Goal: Task Accomplishment & Management: Use online tool/utility

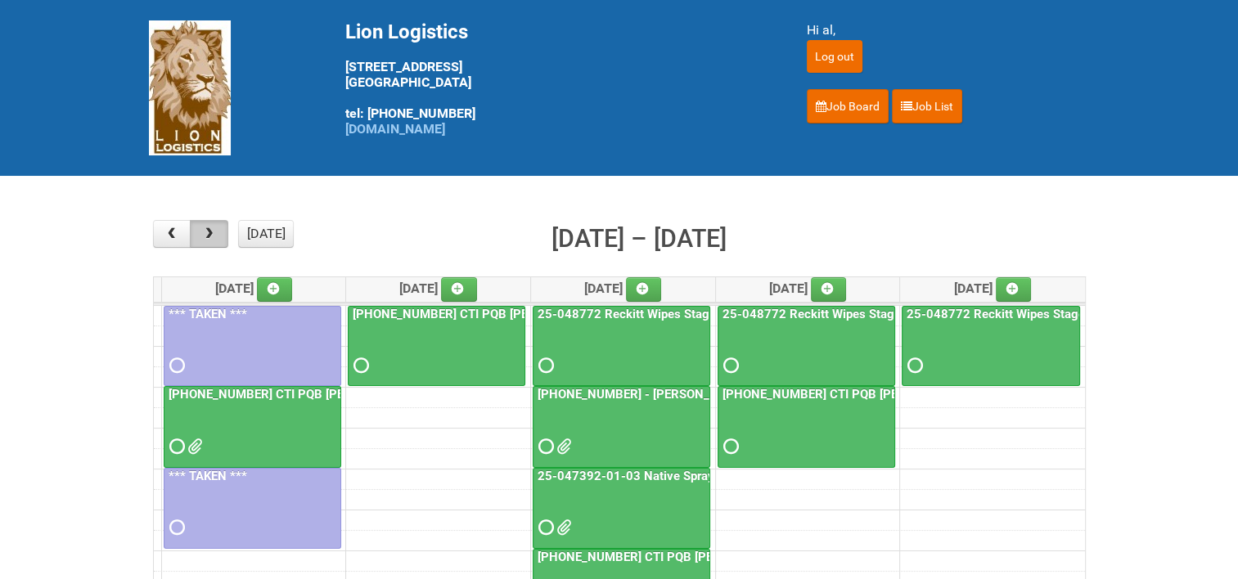
click at [211, 235] on span "button" at bounding box center [209, 233] width 16 height 13
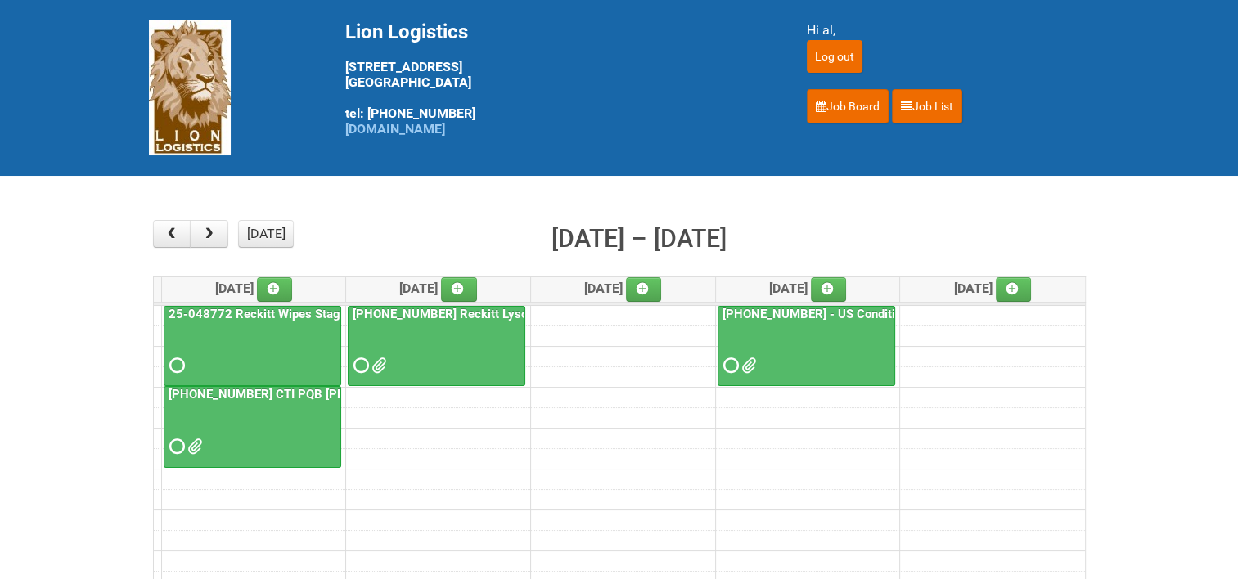
click at [266, 310] on link "25-048772 Reckitt Wipes Stage 4" at bounding box center [263, 314] width 196 height 15
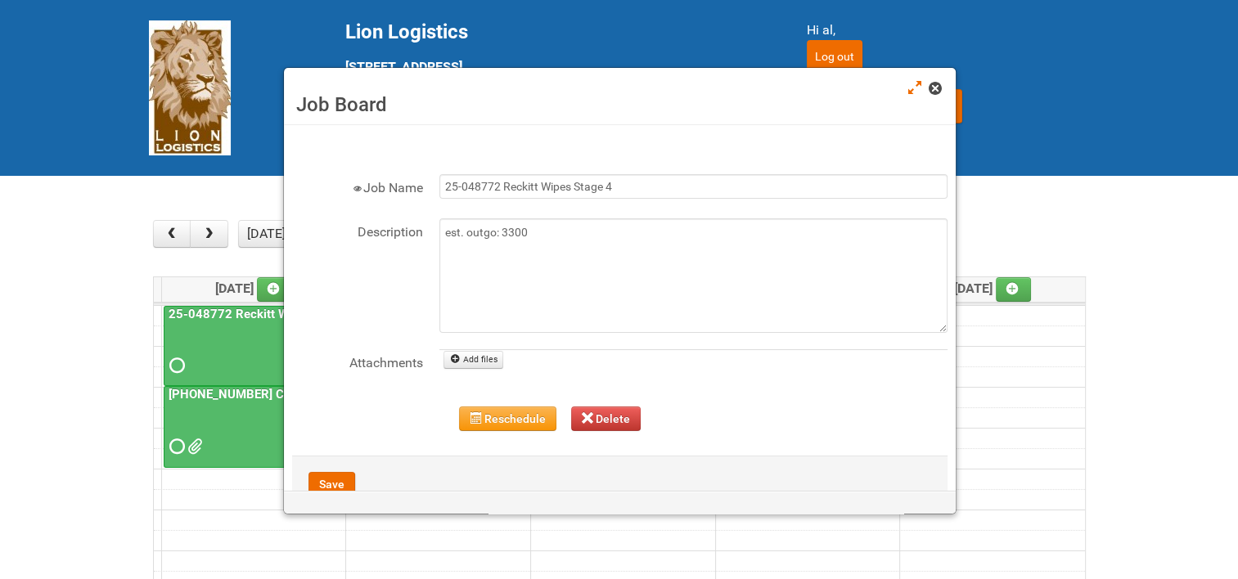
click at [932, 95] on link at bounding box center [936, 90] width 15 height 20
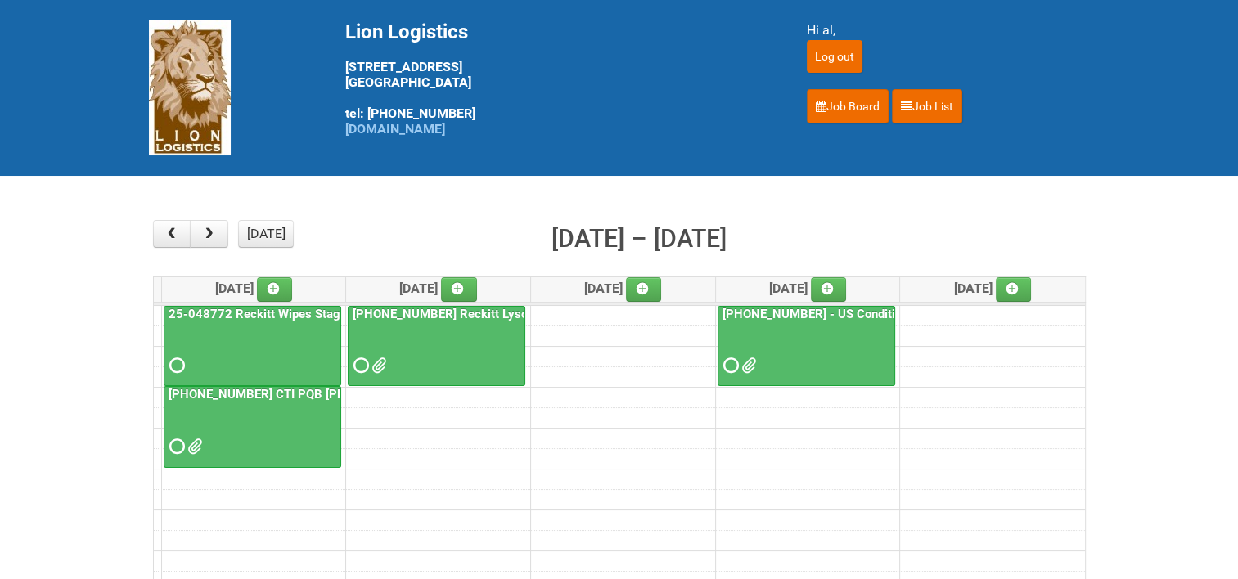
click at [440, 308] on link "[PHONE_NUMBER] Reckitt Lysol Wipes Stage 4" at bounding box center [483, 314] width 268 height 15
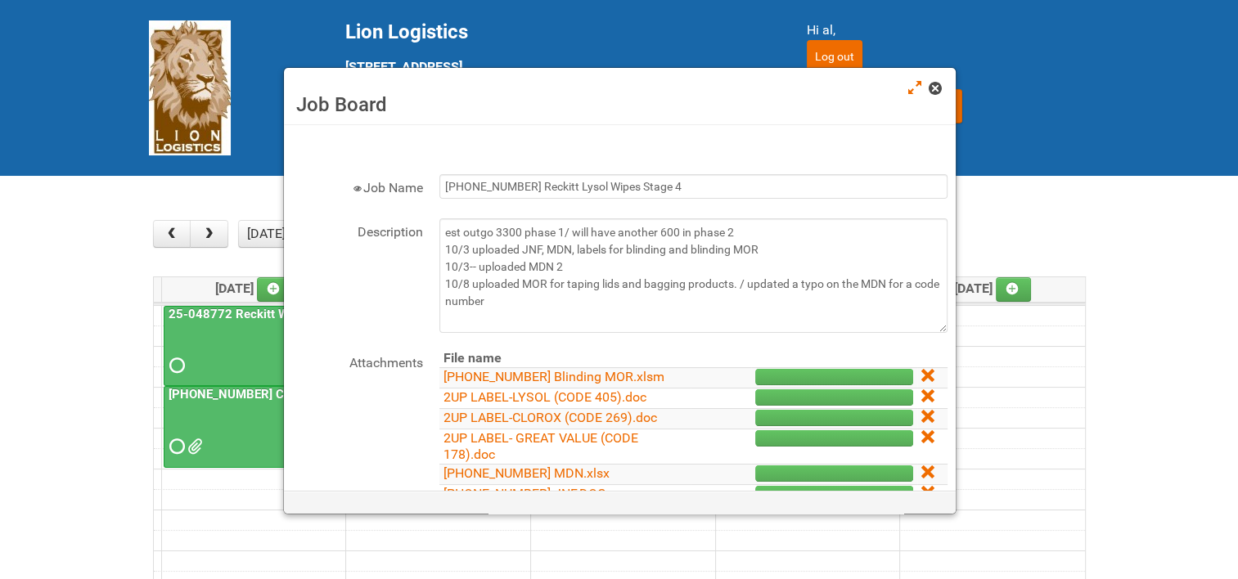
click at [935, 89] on span at bounding box center [934, 88] width 11 height 11
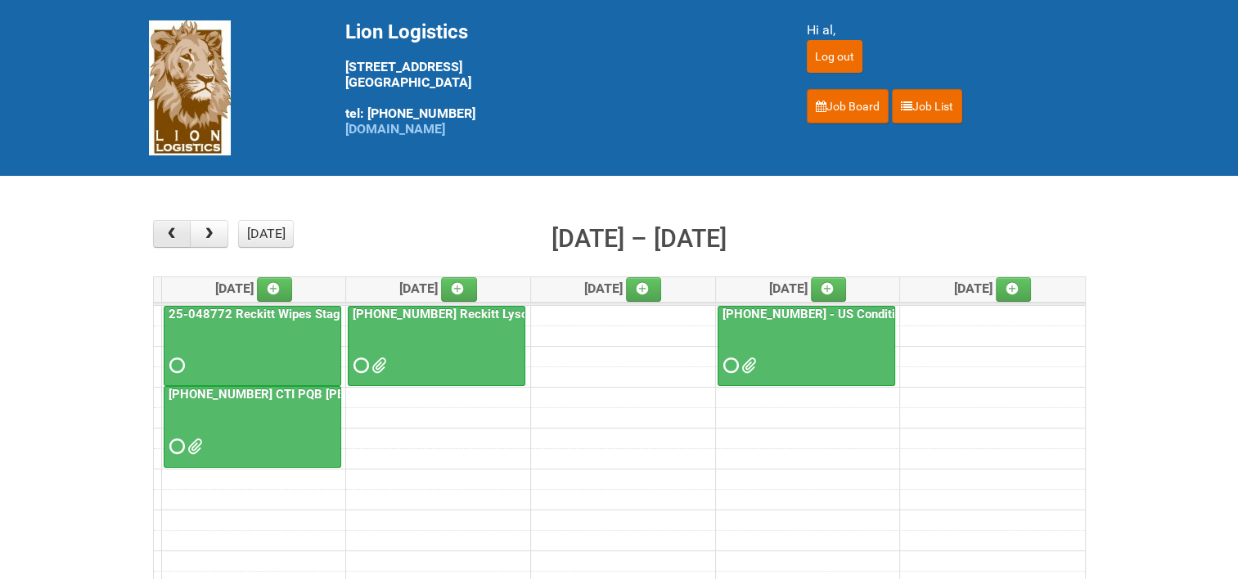
click at [181, 237] on button "button" at bounding box center [172, 234] width 38 height 28
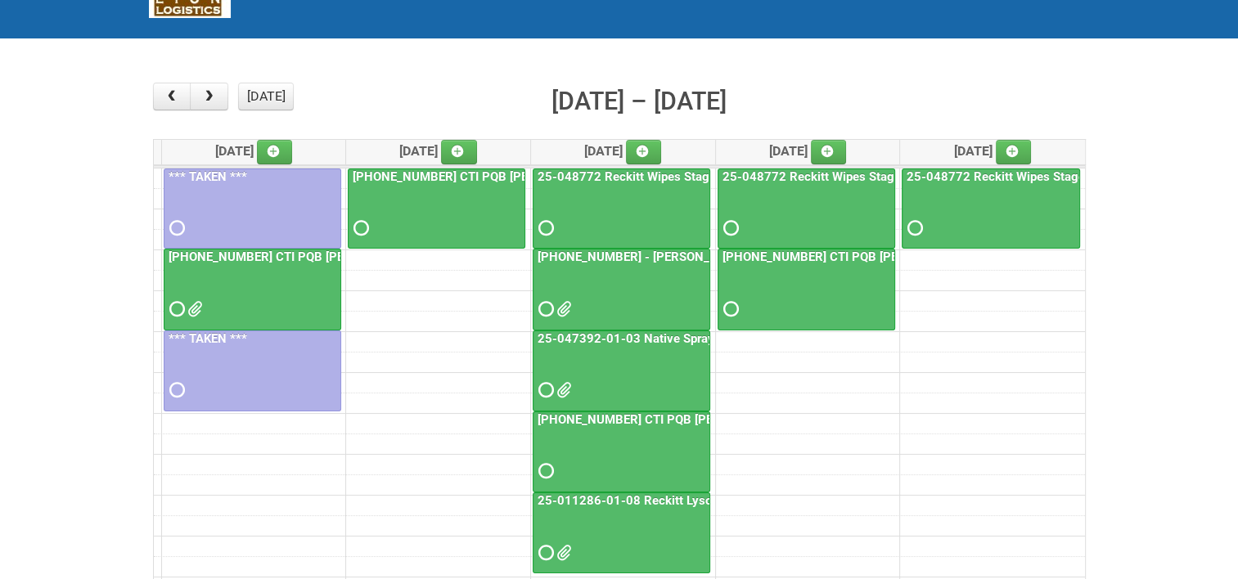
scroll to position [164, 0]
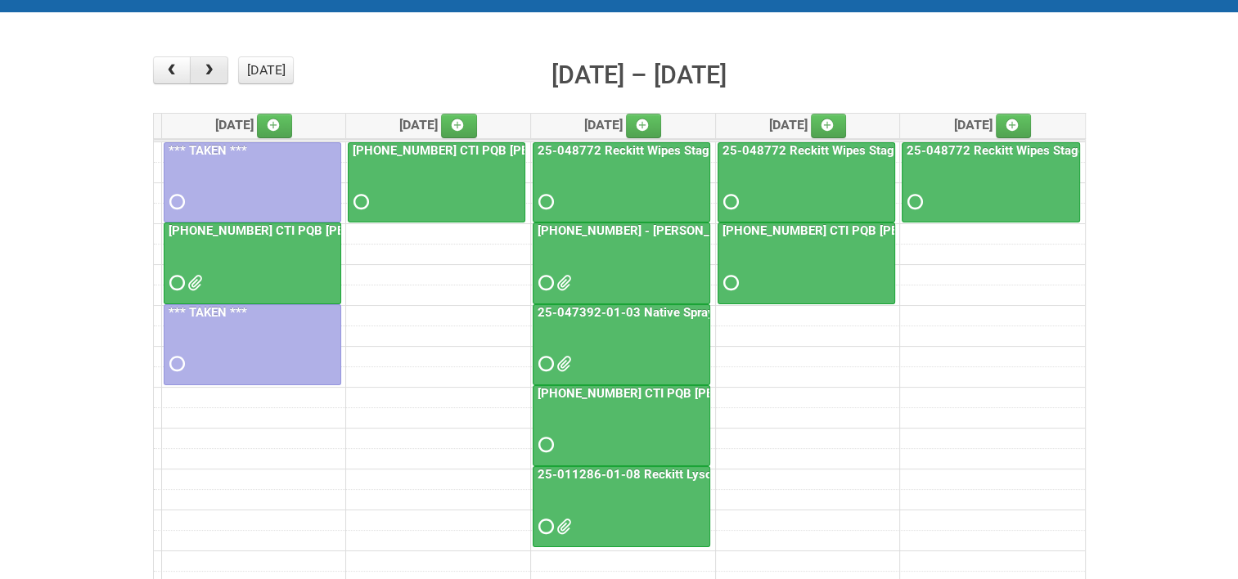
click at [210, 68] on span "button" at bounding box center [209, 70] width 16 height 13
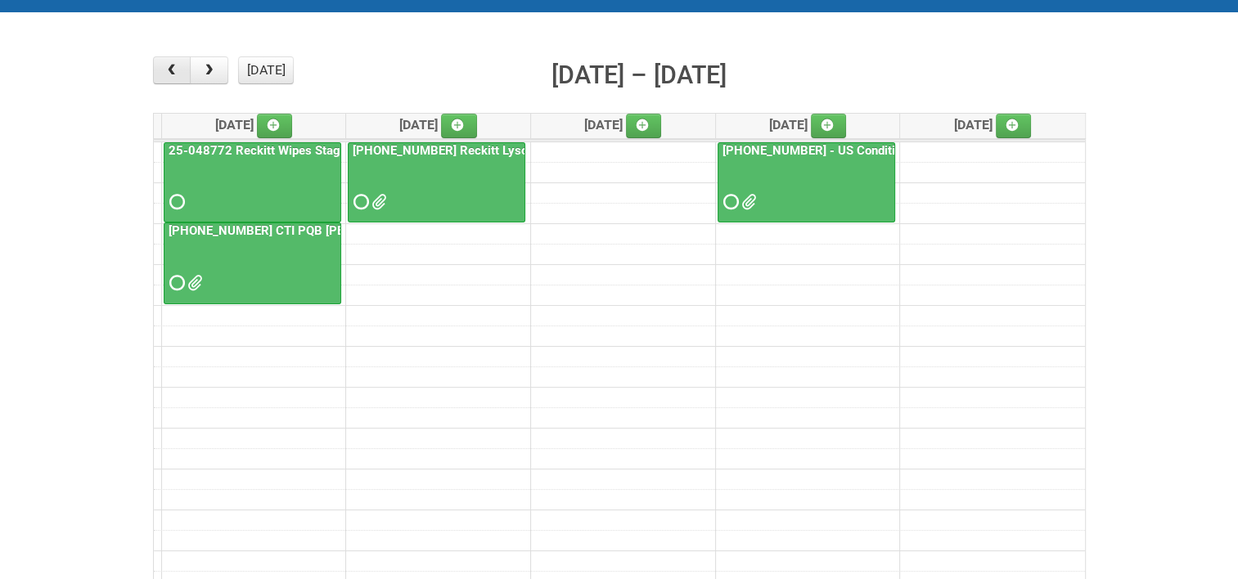
click at [164, 64] on span "button" at bounding box center [172, 70] width 16 height 13
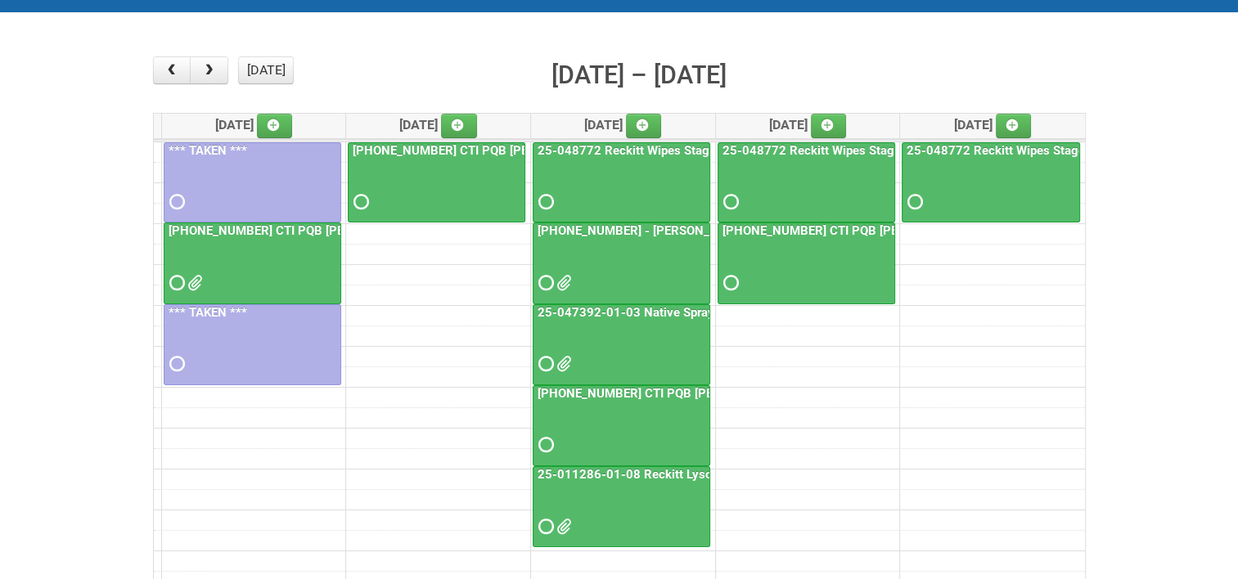
click at [621, 467] on link "25-011286-01-08 Reckitt Lysol Laundry Scented" at bounding box center [673, 474] width 278 height 15
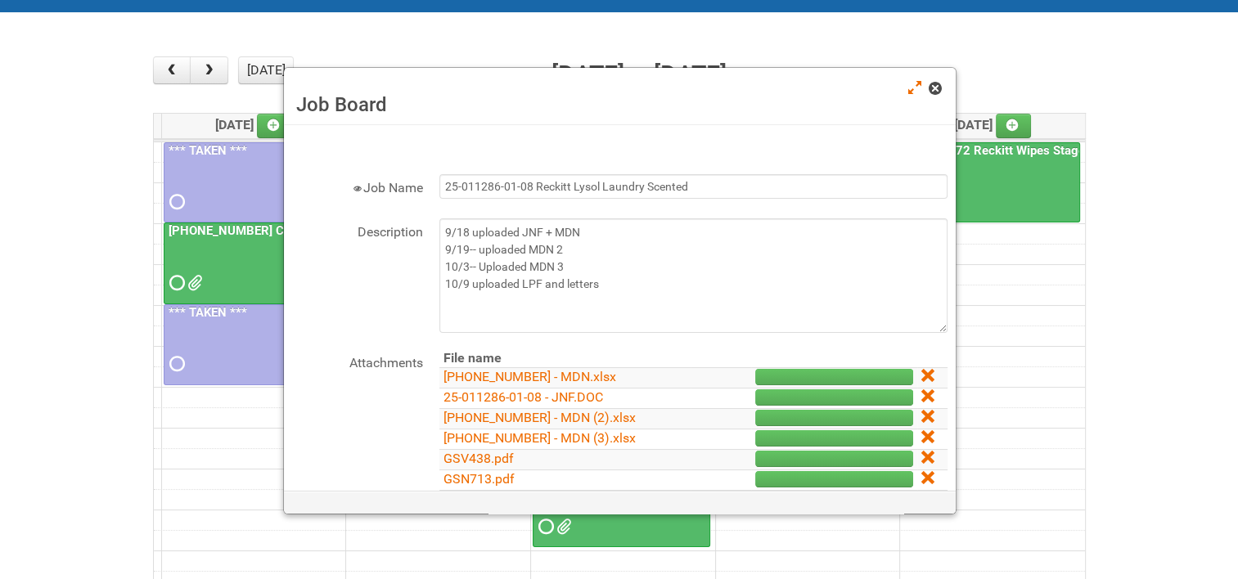
click at [939, 92] on span at bounding box center [934, 88] width 11 height 11
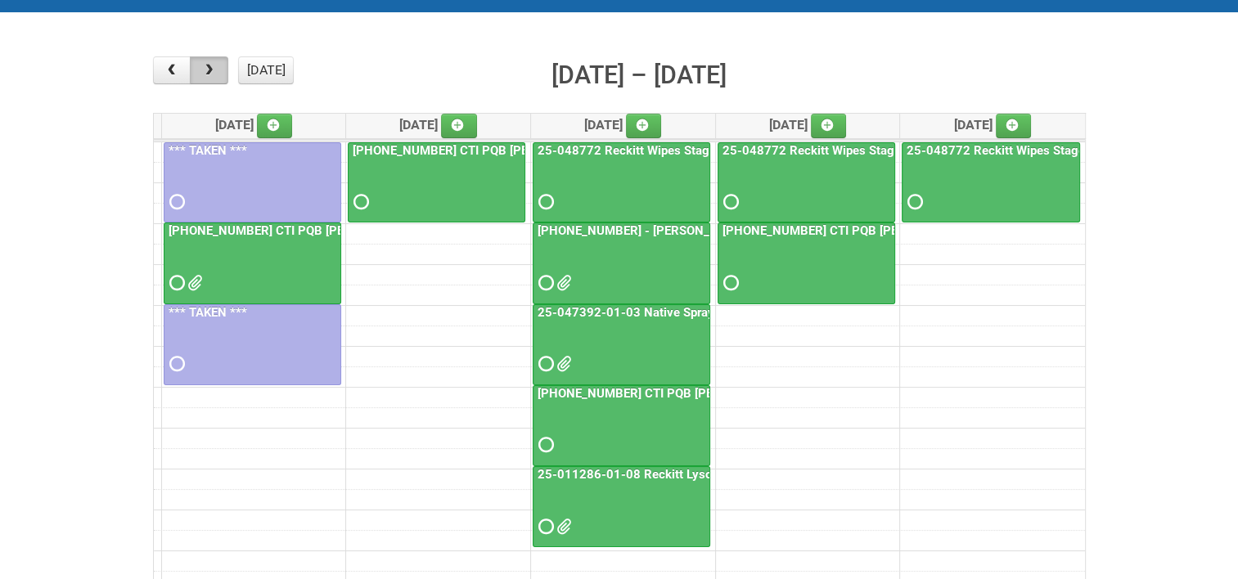
click at [201, 73] on span "button" at bounding box center [209, 70] width 16 height 13
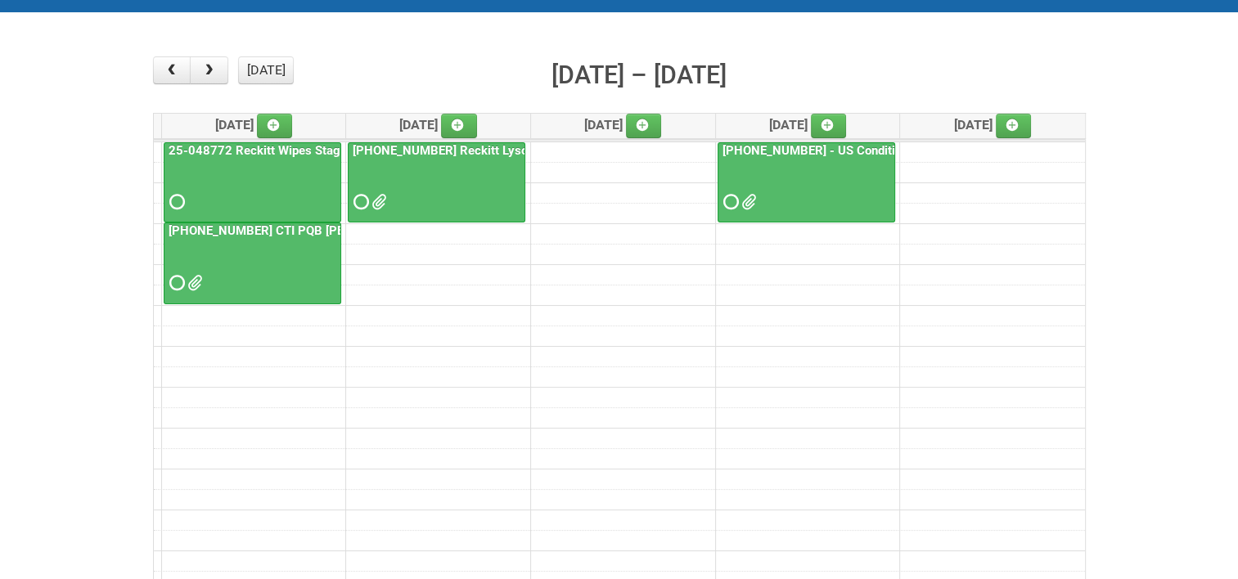
click at [427, 144] on link "[PHONE_NUMBER] Reckitt Lysol Wipes Stage 4" at bounding box center [483, 150] width 268 height 15
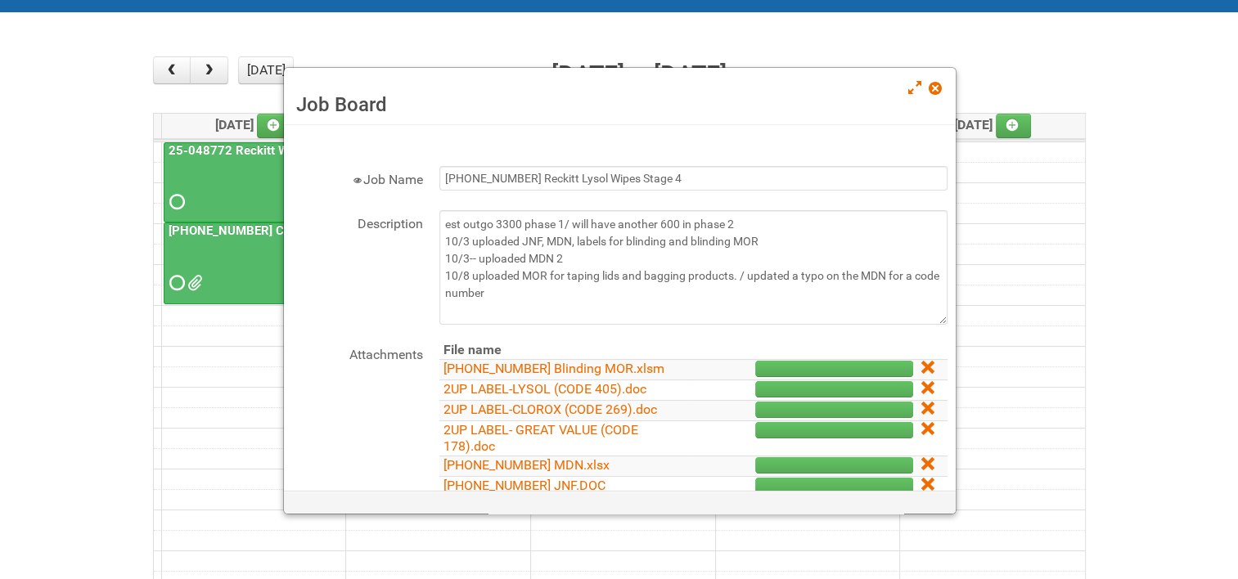
scroll to position [0, 0]
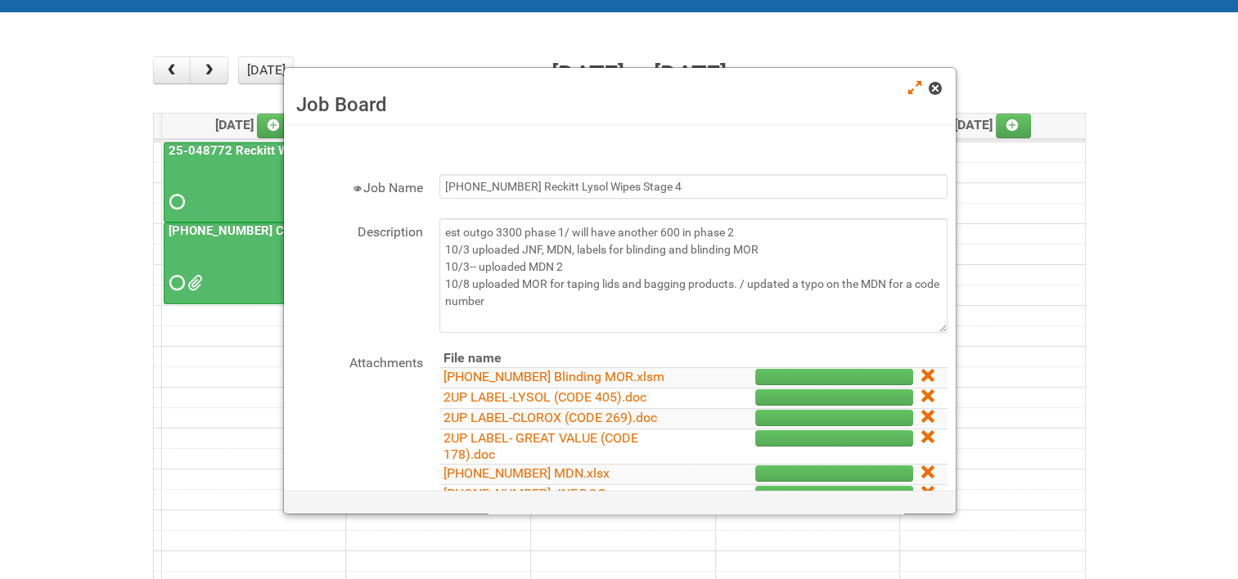
click at [939, 91] on span at bounding box center [934, 88] width 11 height 11
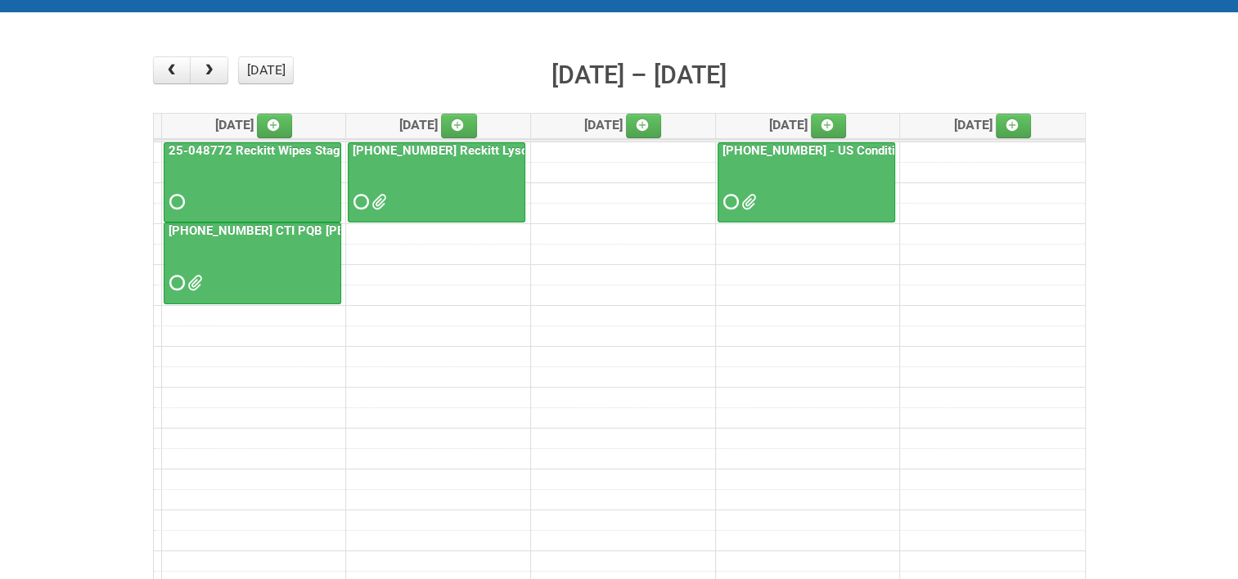
click at [723, 428] on td at bounding box center [619, 438] width 931 height 20
click at [177, 69] on span "button" at bounding box center [172, 70] width 16 height 13
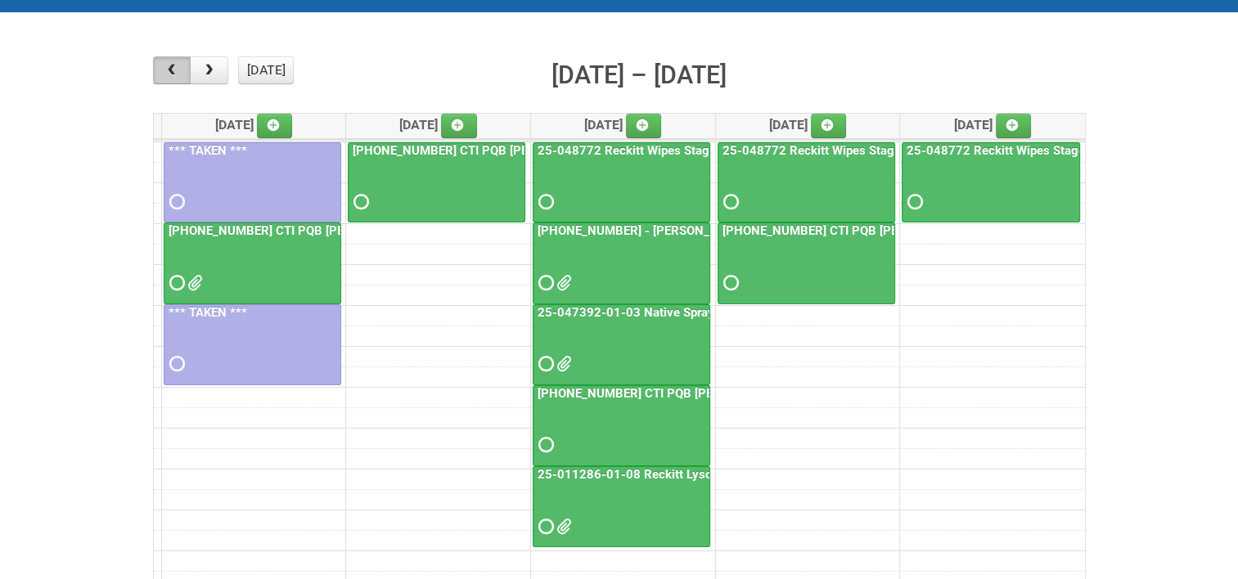
click at [180, 70] on button "button" at bounding box center [172, 70] width 38 height 28
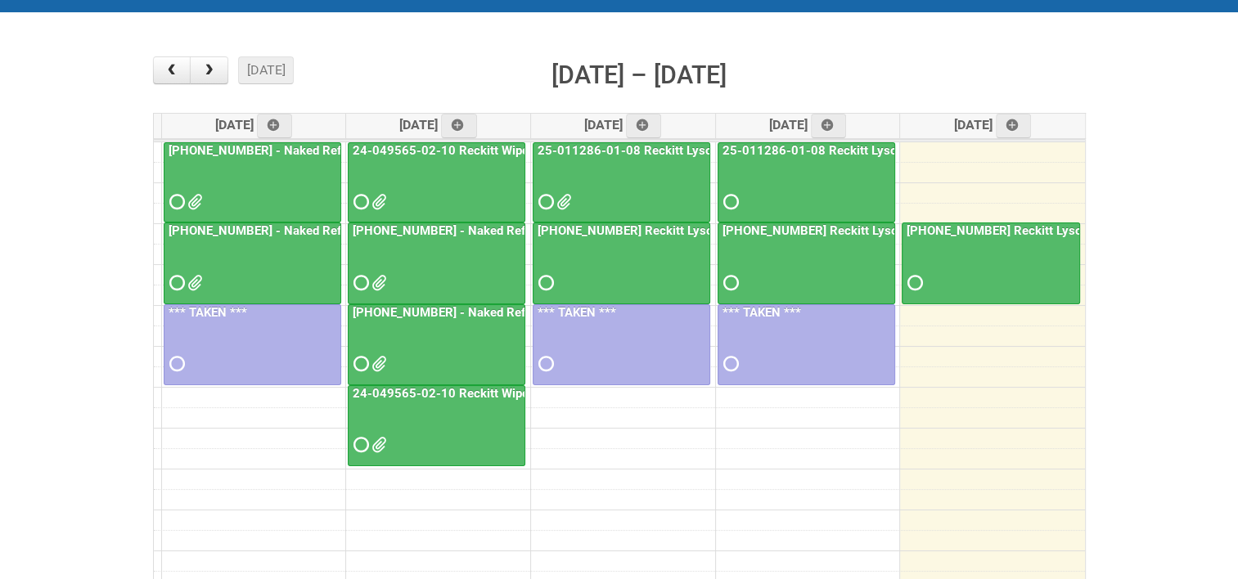
click at [968, 232] on link "[PHONE_NUMBER] Reckitt Lysol Wipes Stage 4 - labeling day" at bounding box center [1075, 230] width 345 height 15
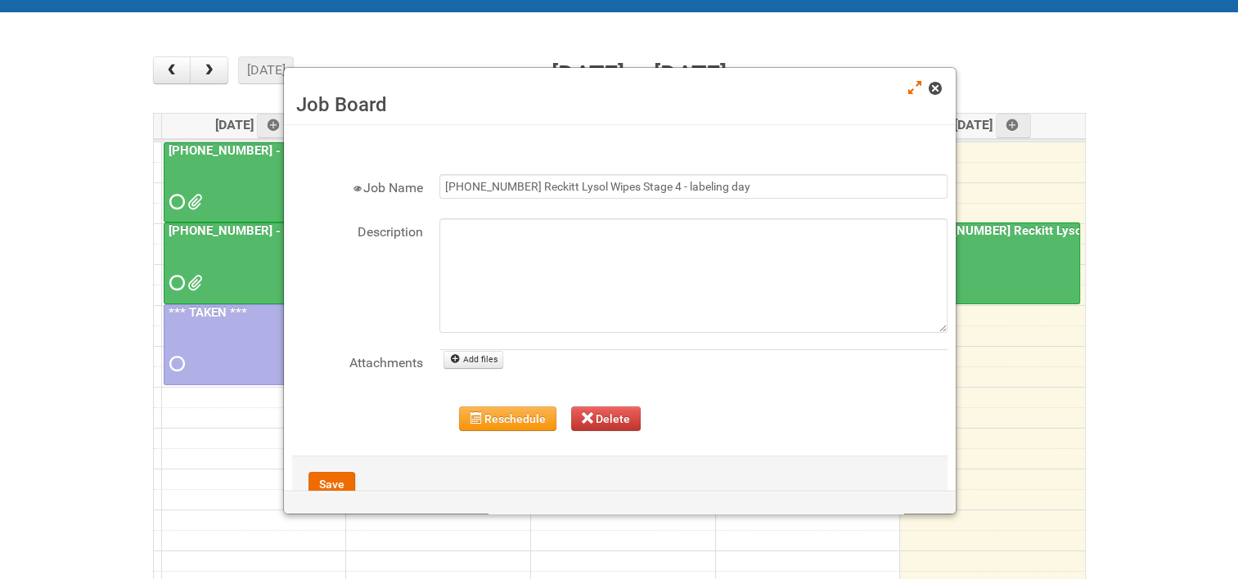
click at [936, 92] on span at bounding box center [934, 88] width 11 height 11
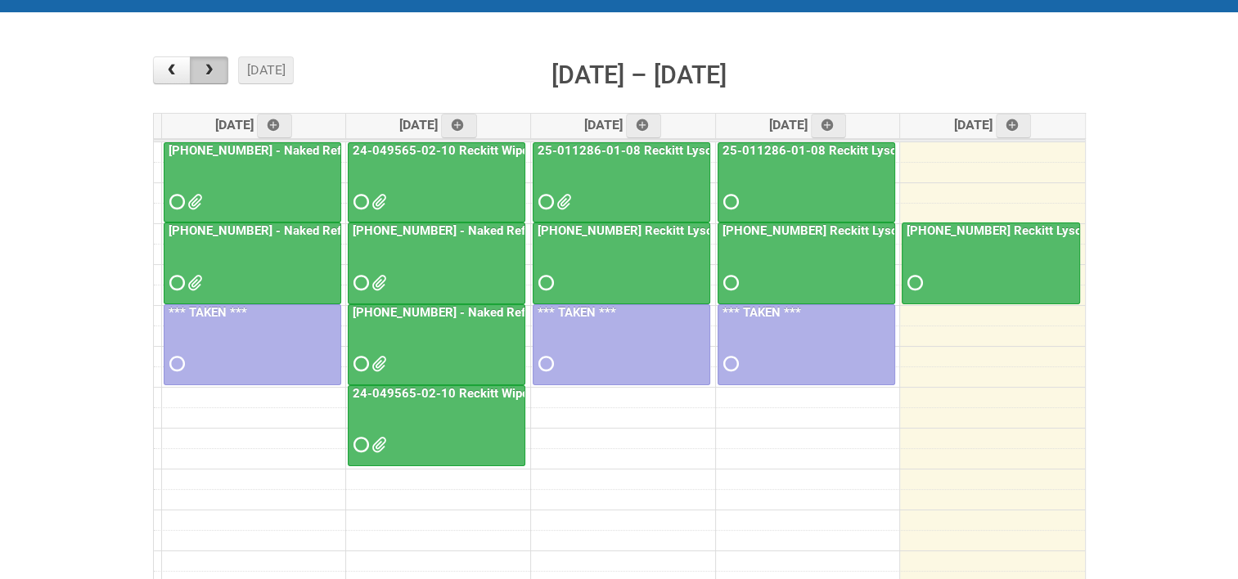
click at [216, 75] on button "button" at bounding box center [209, 70] width 38 height 28
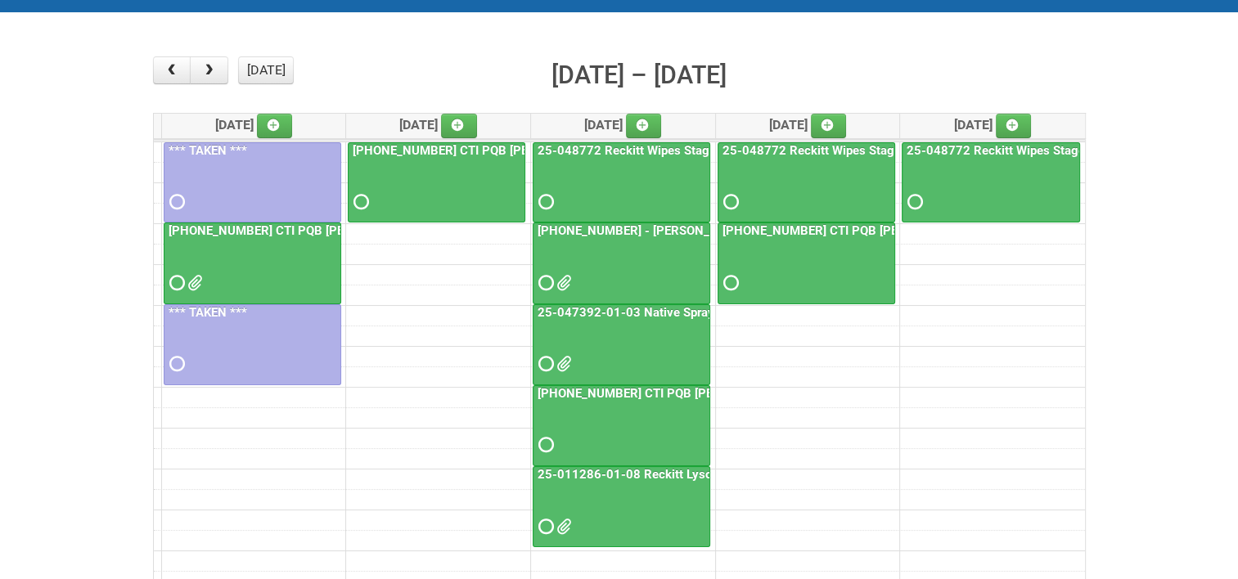
click at [640, 472] on link "25-011286-01-08 Reckitt Lysol Laundry Scented" at bounding box center [673, 474] width 278 height 15
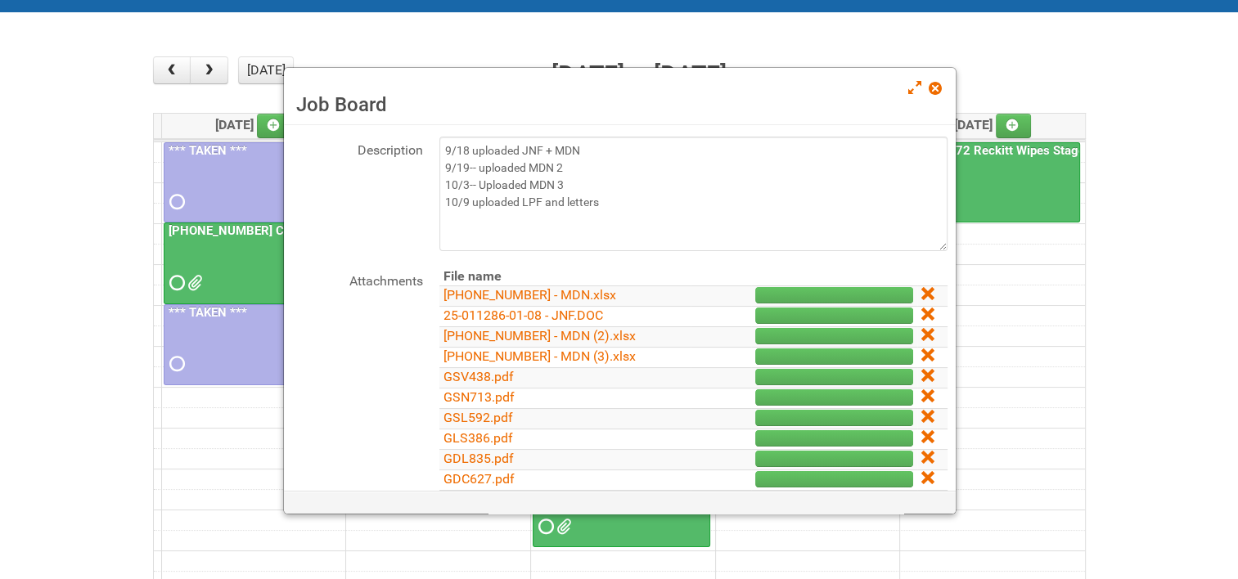
scroll to position [164, 0]
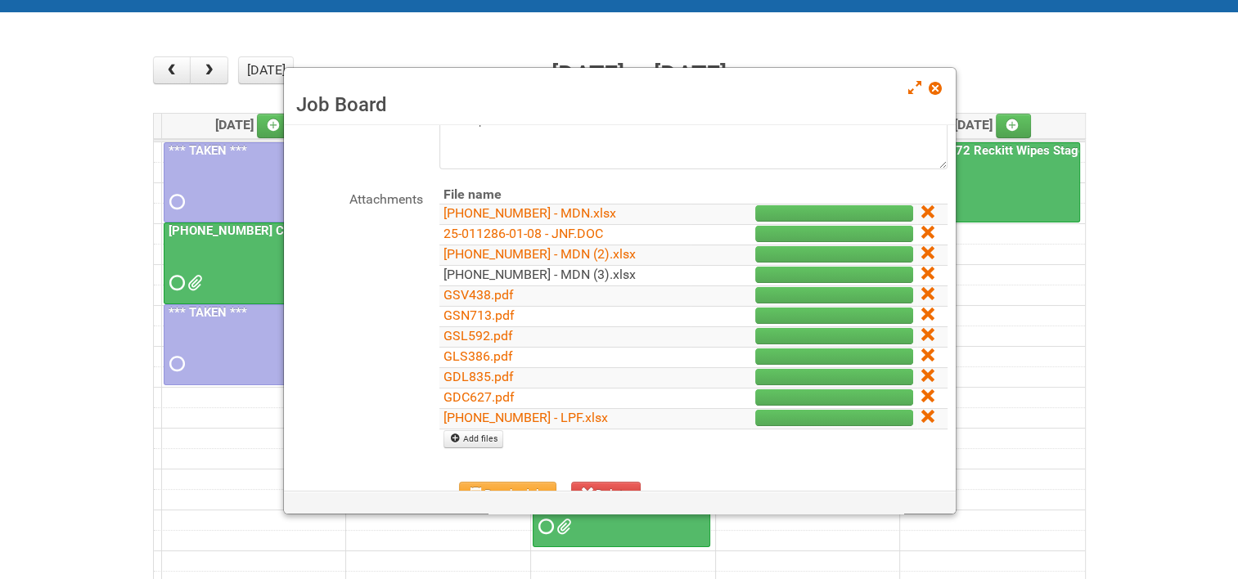
click at [525, 270] on link "[PHONE_NUMBER] - MDN (3).xlsx" at bounding box center [540, 275] width 192 height 16
click at [545, 268] on link "[PHONE_NUMBER] - MDN (3).xlsx" at bounding box center [540, 275] width 192 height 16
click at [931, 93] on span at bounding box center [934, 88] width 11 height 11
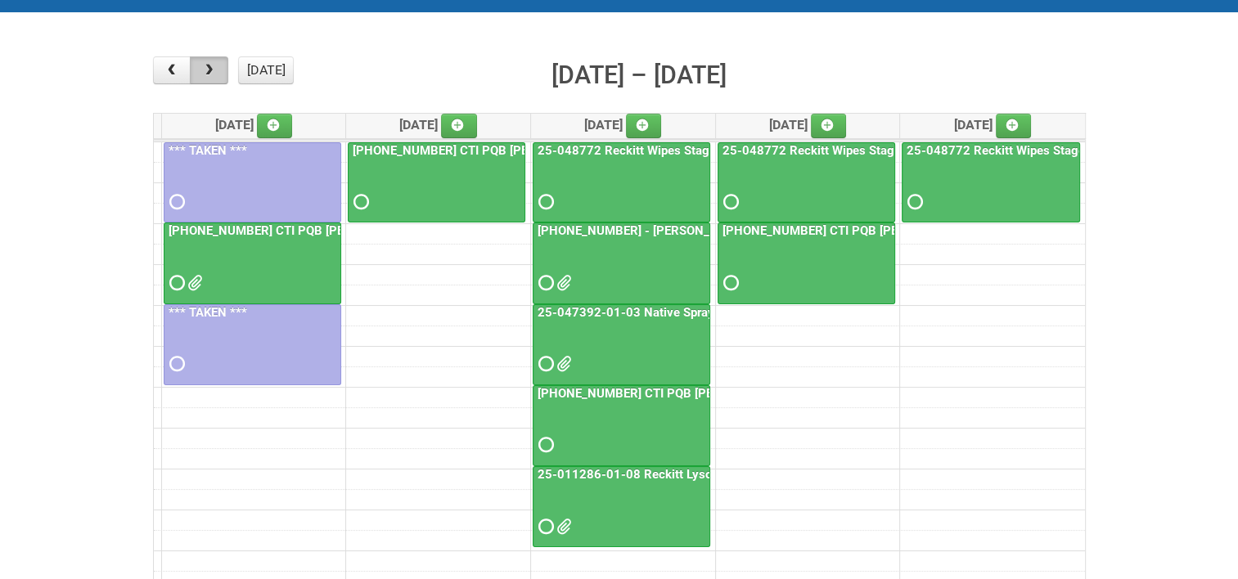
click at [206, 76] on span "button" at bounding box center [209, 70] width 16 height 13
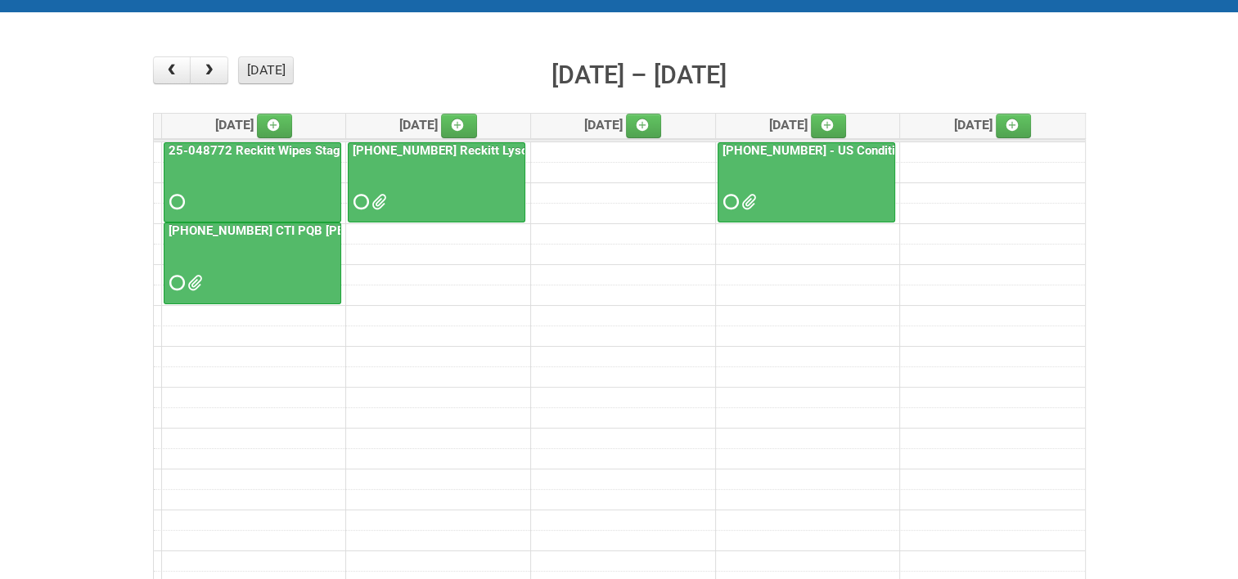
click at [259, 70] on button "[DATE]" at bounding box center [266, 70] width 56 height 28
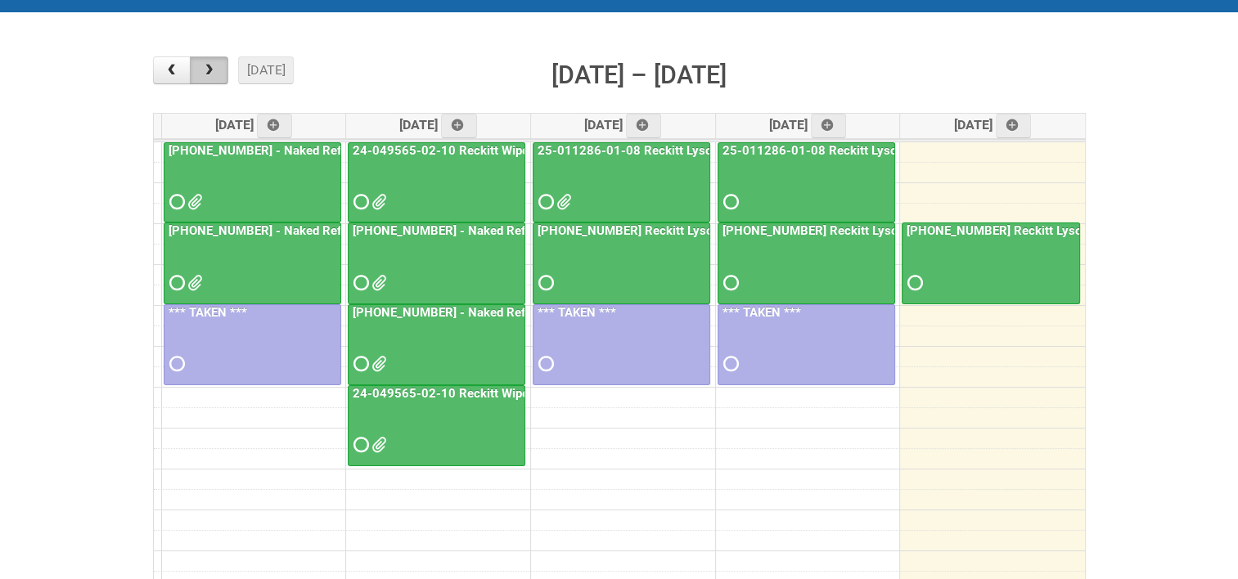
click at [216, 74] on span "button" at bounding box center [209, 70] width 16 height 13
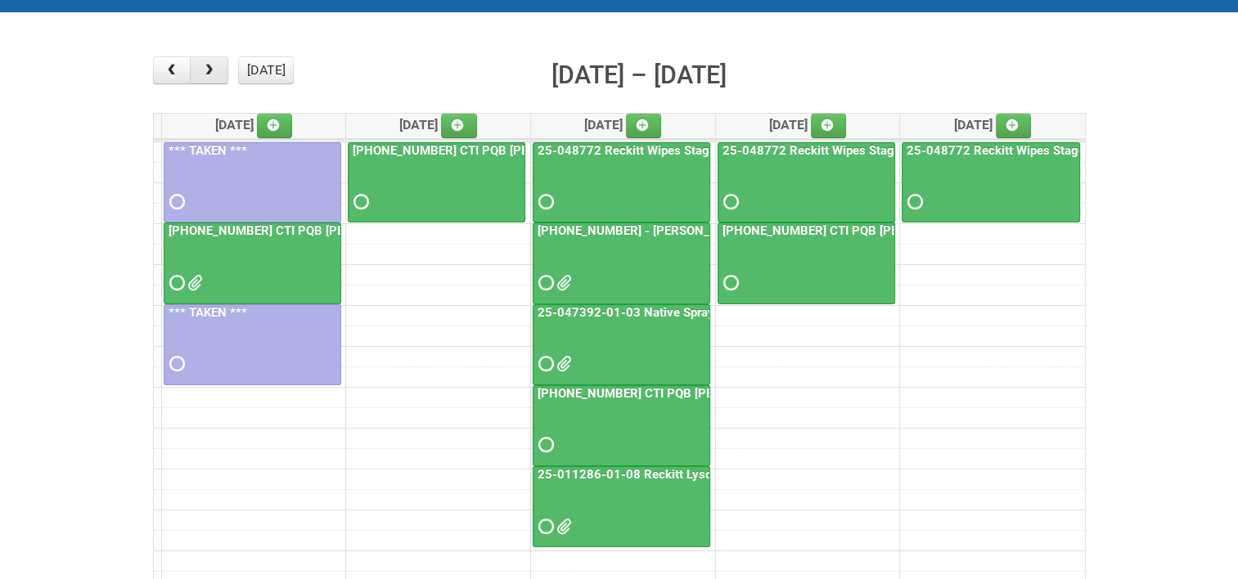
click at [216, 74] on span "button" at bounding box center [209, 70] width 16 height 13
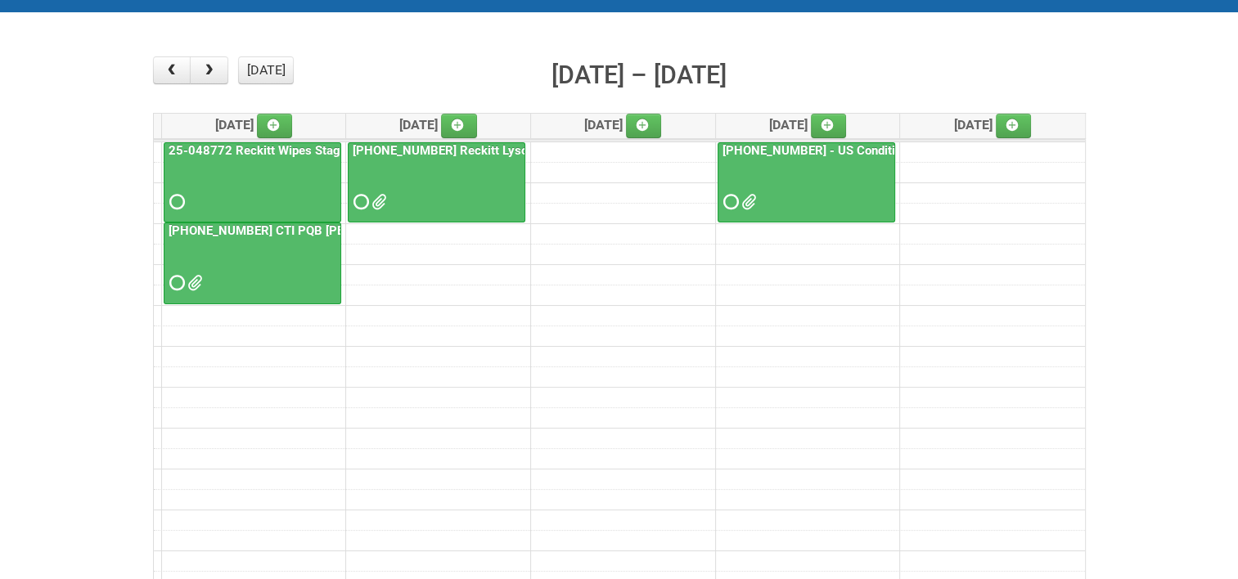
click at [248, 226] on link "[PHONE_NUMBER] CTI PQB [PERSON_NAME] Real US" at bounding box center [317, 230] width 304 height 15
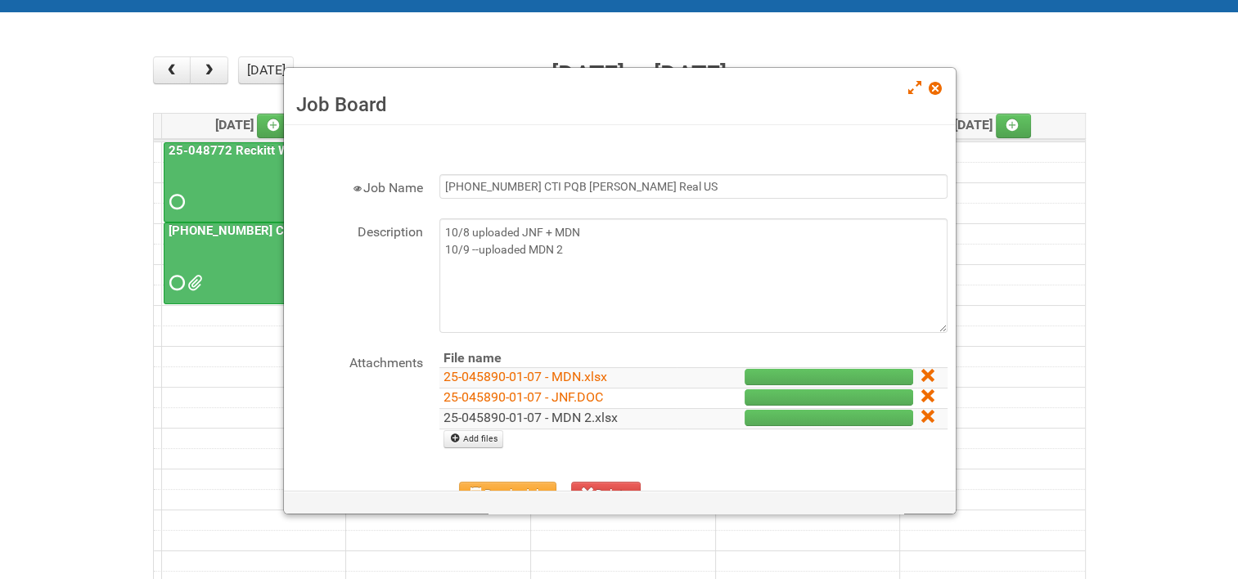
click at [561, 410] on link "25-045890-01-07 - MDN 2.xlsx" at bounding box center [531, 418] width 174 height 16
